Goal: Check status: Check status

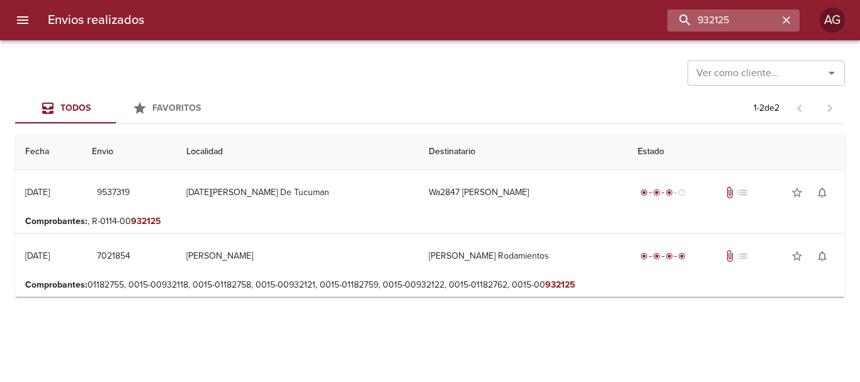
click at [697, 23] on input "932125" at bounding box center [722, 20] width 111 height 22
click at [697, 23] on input "9537319" at bounding box center [722, 20] width 111 height 22
type input "9537319"
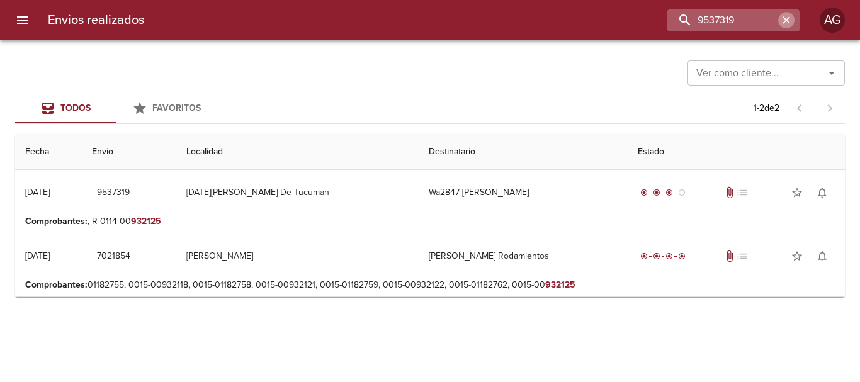
click at [786, 25] on icon "button" at bounding box center [786, 20] width 13 height 13
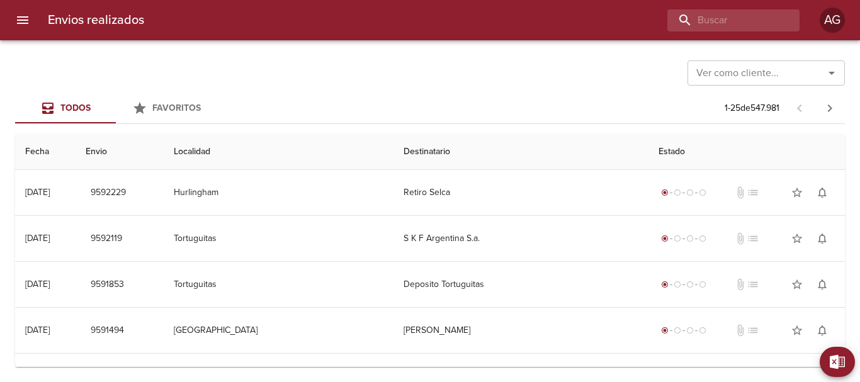
click at [432, 98] on div "Todos Favoritos 1 - 25 de 547.981" at bounding box center [429, 108] width 829 height 30
